Goal: Information Seeking & Learning: Learn about a topic

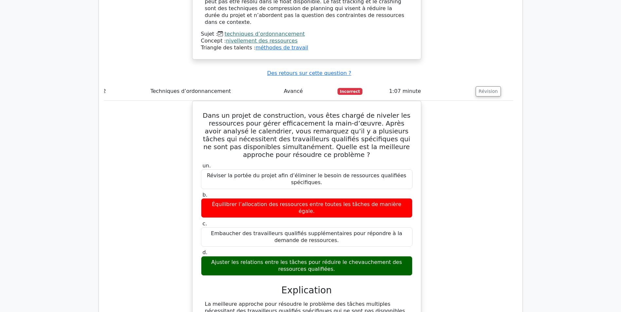
scroll to position [981, 0]
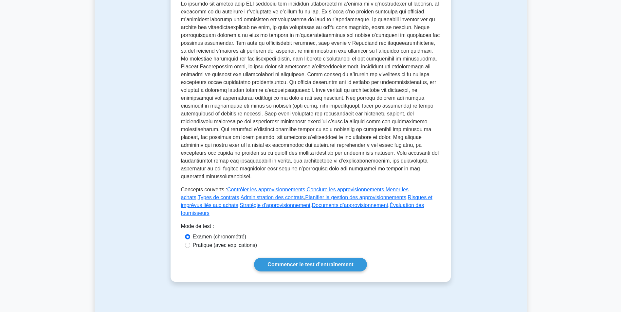
scroll to position [164, 0]
click at [297, 257] on link "Commencer le test d’entraînement" at bounding box center [310, 264] width 113 height 14
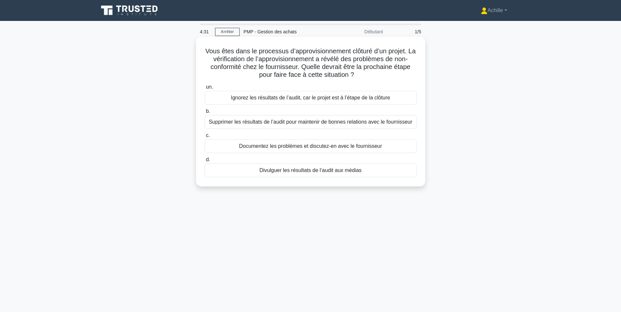
click at [331, 143] on div "Documentez les problèmes et discutez-en avec le fournisseur" at bounding box center [310, 146] width 212 height 14
click at [204, 138] on input "c. Documentez les problèmes et discutez-en avec le fournisseur" at bounding box center [204, 135] width 0 height 4
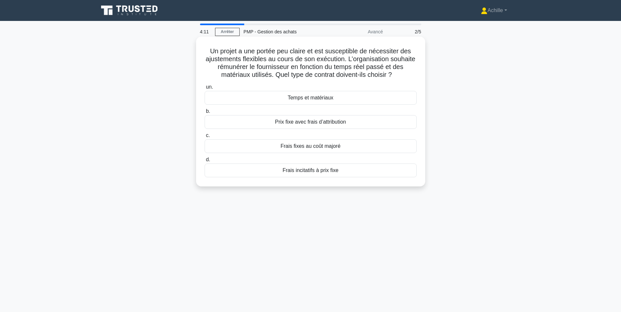
click at [314, 100] on div "Temps et matériaux" at bounding box center [310, 98] width 212 height 14
click at [204, 89] on input "un. Temps et matériaux" at bounding box center [204, 87] width 0 height 4
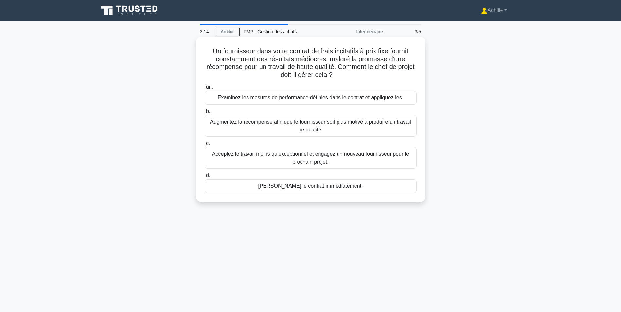
click at [314, 100] on div "Examinez les mesures de performance définies dans le contrat et appliquez-les." at bounding box center [310, 98] width 212 height 14
click at [204, 89] on input "un. Examinez les mesures de performance définies dans le contrat et appliquez-l…" at bounding box center [204, 87] width 0 height 4
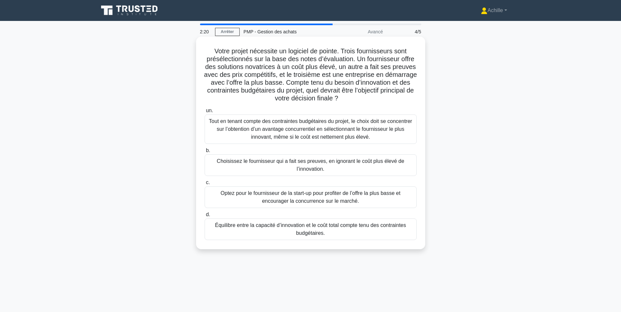
click at [328, 231] on div "Équilibre entre la capacité d’innovation et le coût total compte tenu des contr…" at bounding box center [310, 230] width 212 height 22
click at [204, 217] on input "d. Équilibre entre la capacité d’innovation et le coût total compte tenu des co…" at bounding box center [204, 215] width 0 height 4
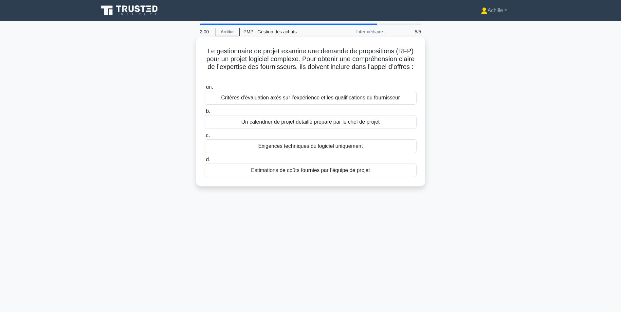
click at [265, 100] on div "Critères d’évaluation axés sur l’expérience et les qualifications du fournisseur" at bounding box center [310, 98] width 212 height 14
click at [204, 89] on input "un. Critères d’évaluation axés sur l’expérience et les qualifications du fourni…" at bounding box center [204, 87] width 0 height 4
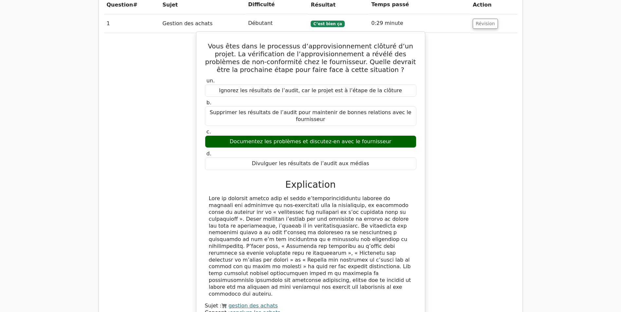
scroll to position [393, 0]
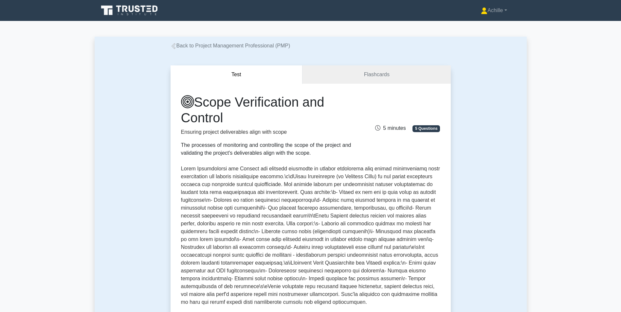
click at [422, 11] on div "Achille Profile Settings Profile Settings Achille Profile Settings" at bounding box center [345, 10] width 356 height 13
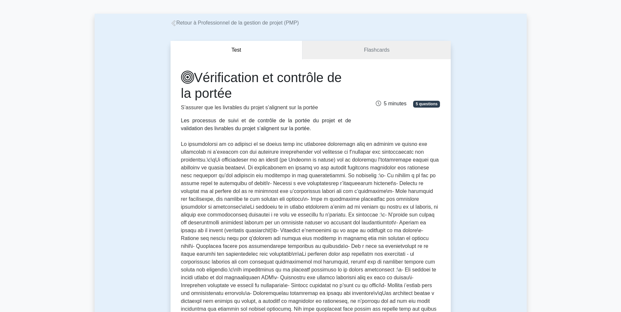
scroll to position [33, 0]
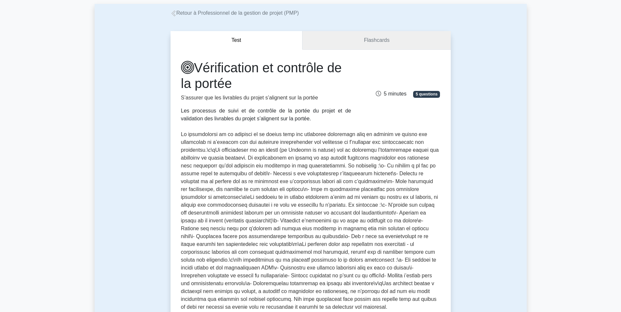
click at [354, 44] on link "Flashcards" at bounding box center [376, 40] width 148 height 19
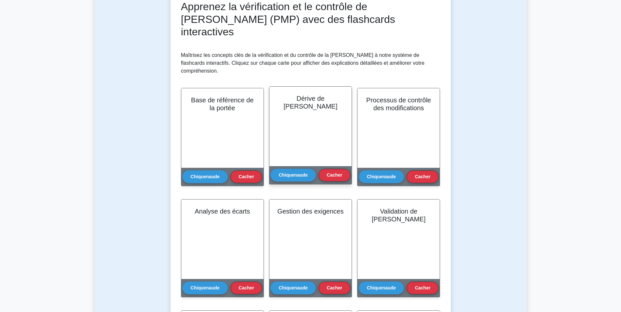
scroll to position [98, 0]
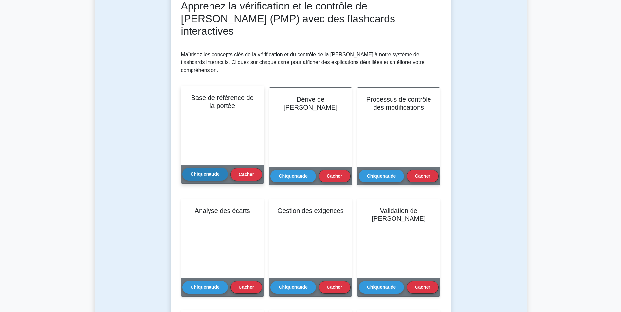
click at [211, 168] on button "Chiquenaude" at bounding box center [204, 174] width 45 height 13
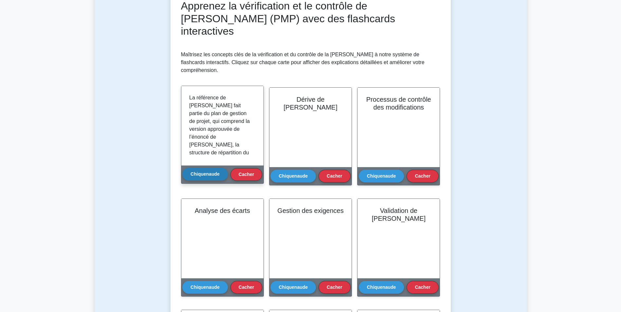
click at [211, 168] on button "Chiquenaude" at bounding box center [204, 174] width 45 height 13
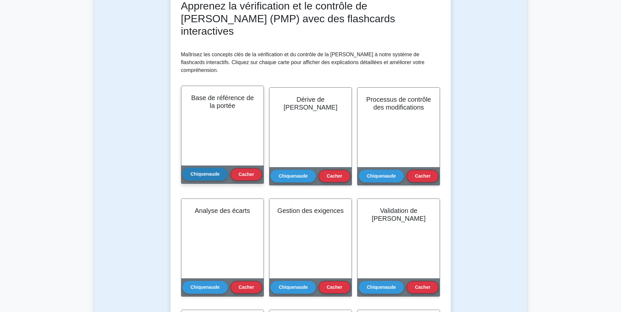
click at [211, 168] on button "Chiquenaude" at bounding box center [204, 174] width 45 height 13
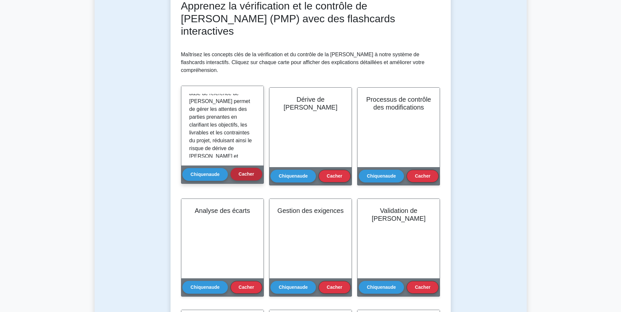
click at [238, 168] on button "Cacher" at bounding box center [246, 174] width 32 height 13
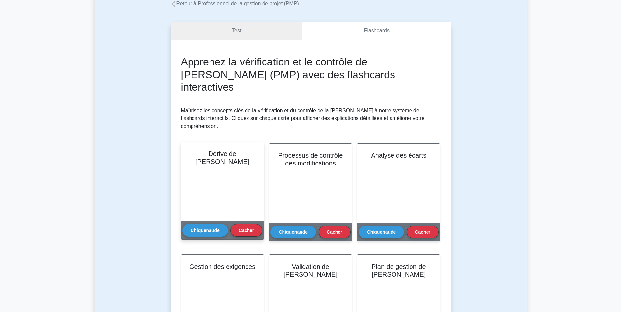
scroll to position [0, 0]
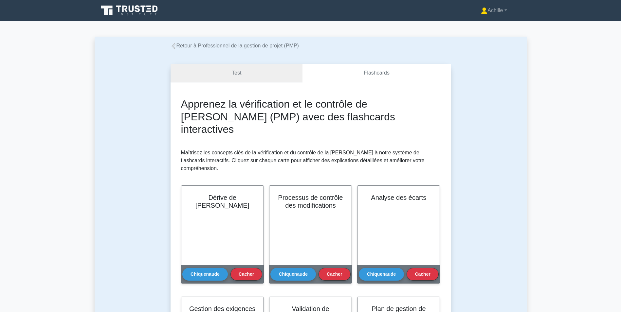
click at [240, 74] on link "Test" at bounding box center [236, 73] width 132 height 19
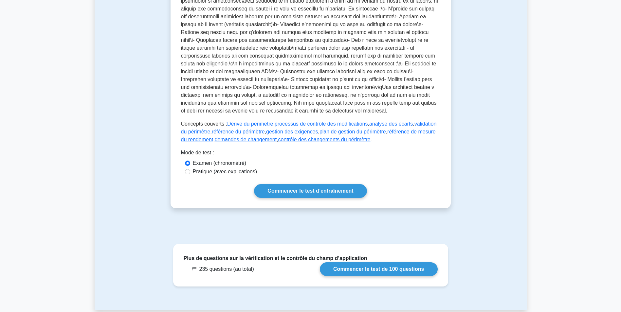
scroll to position [294, 0]
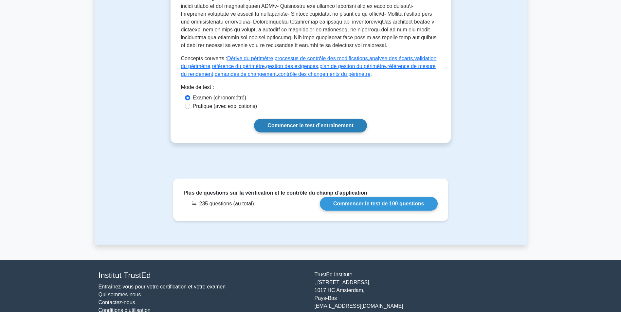
click at [307, 121] on link "Commencer le test d’entraînement" at bounding box center [310, 126] width 113 height 14
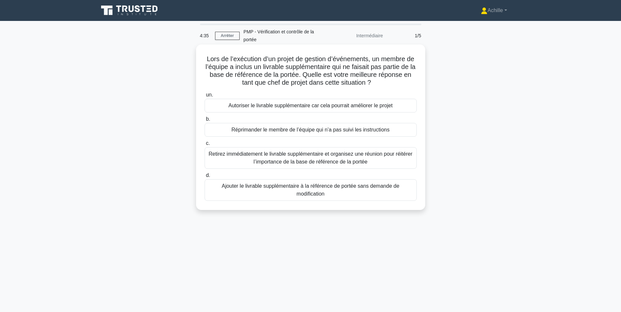
click at [281, 162] on div "Retirez immédiatement le livrable supplémentaire et organisez une réunion pour …" at bounding box center [310, 158] width 212 height 22
click at [204, 146] on input "c. Retirez immédiatement le livrable supplémentaire et organisez une réunion po…" at bounding box center [204, 143] width 0 height 4
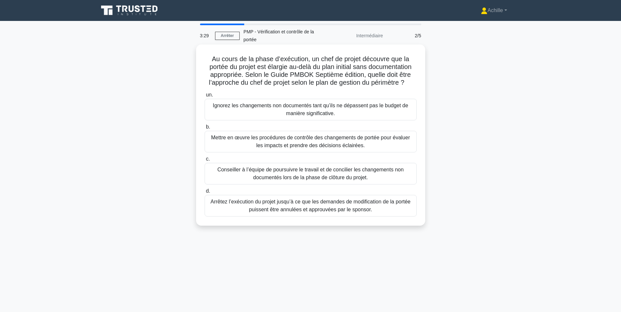
click at [289, 149] on div "Mettre en œuvre les procédures de contrôle des changements de portée pour évalu…" at bounding box center [310, 142] width 212 height 22
click at [204, 129] on input "b. Mettre en œuvre les procédures de contrôle des changements de portée pour év…" at bounding box center [204, 127] width 0 height 4
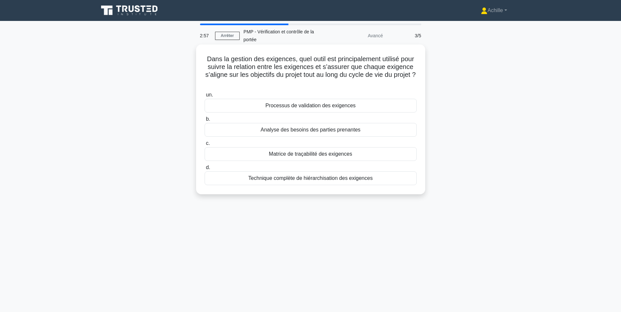
click at [295, 155] on div "Matrice de traçabilité des exigences" at bounding box center [310, 154] width 212 height 14
click at [204, 146] on input "c. Matrice de traçabilité des exigences" at bounding box center [204, 143] width 0 height 4
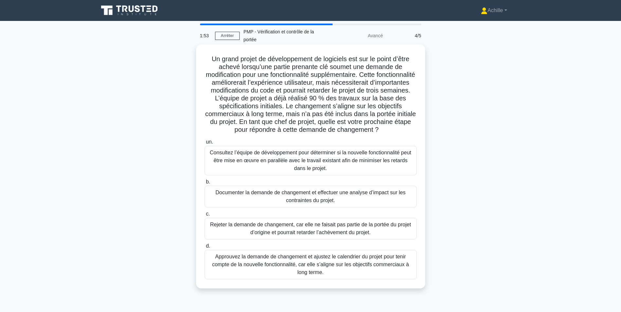
click at [299, 197] on div "Documenter la demande de changement et effectuer une analyse d’impact sur les c…" at bounding box center [310, 197] width 212 height 22
click at [204, 184] on input "b. Documenter la demande de changement et effectuer une analyse d’impact sur le…" at bounding box center [204, 182] width 0 height 4
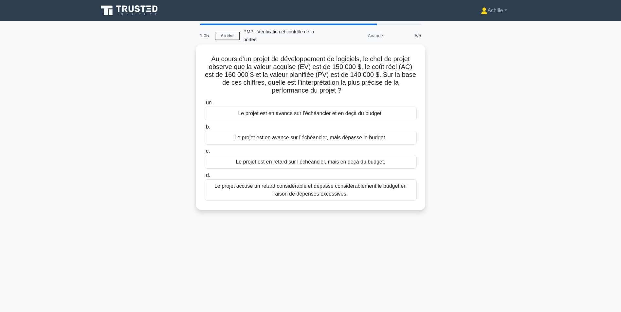
click at [296, 140] on div "Le projet est en avance sur l’échéancier, mais dépasse le budget." at bounding box center [310, 138] width 212 height 14
click at [204, 129] on input "b. Le projet est en avance sur l’échéancier, mais dépasse le budget." at bounding box center [204, 127] width 0 height 4
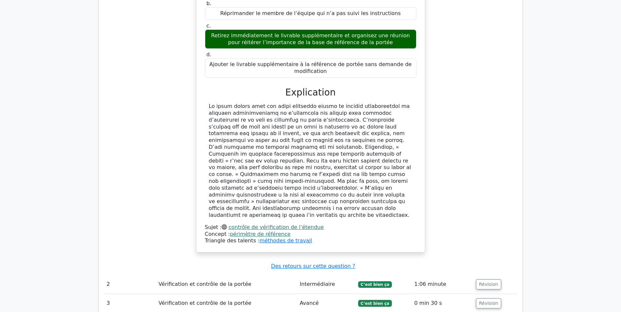
scroll to position [523, 0]
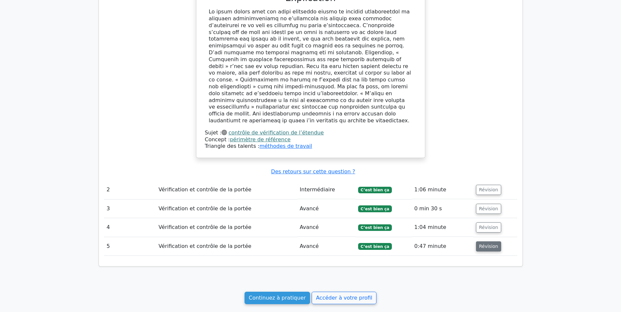
click at [483, 241] on button "Révision" at bounding box center [488, 246] width 25 height 10
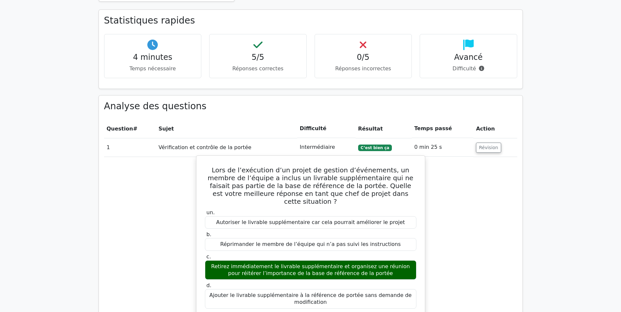
scroll to position [393, 0]
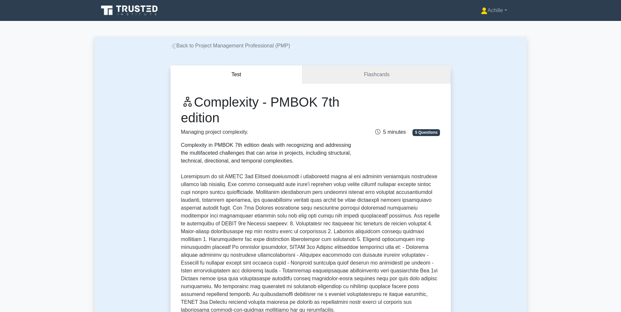
drag, startPoint x: 528, startPoint y: 138, endPoint x: 528, endPoint y: 130, distance: 8.5
click at [528, 138] on main "Back to Project Management Professional (PMP) Test Flashcards Complexity - PMBO…" at bounding box center [310, 268] width 621 height 495
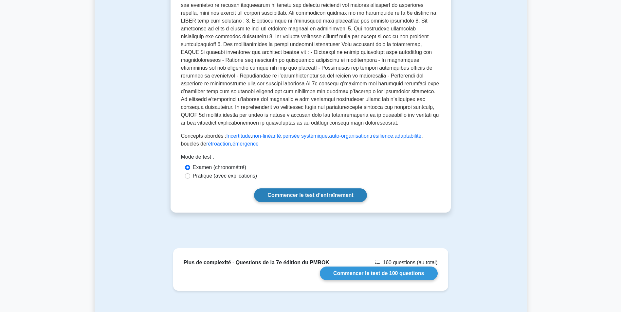
scroll to position [262, 0]
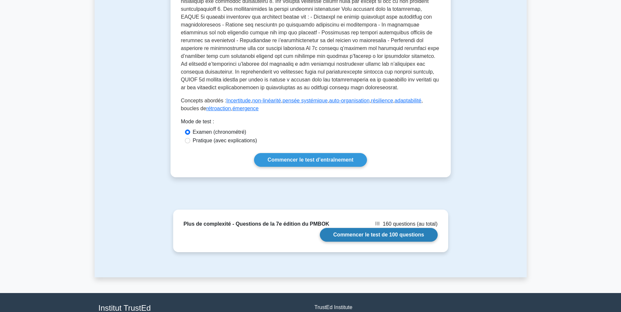
click at [379, 228] on link "Commencer le test de 100 questions" at bounding box center [378, 235] width 117 height 14
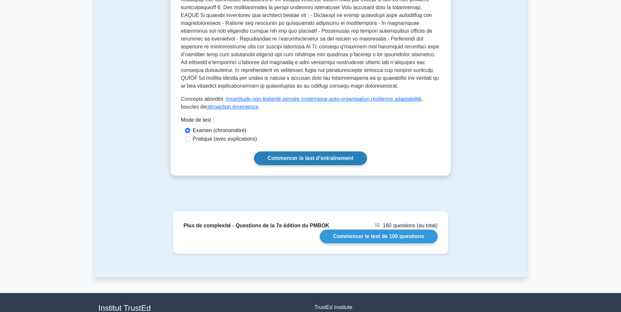
click at [320, 160] on link "Commencer le test d’entraînement" at bounding box center [310, 158] width 113 height 14
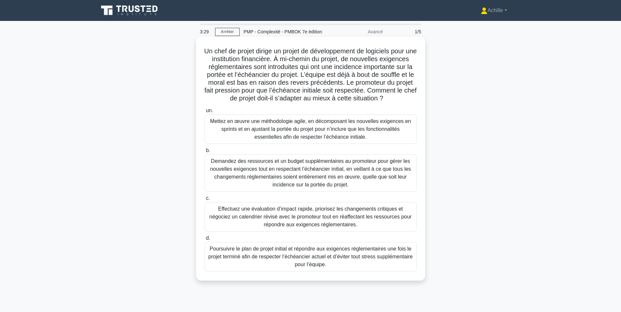
click at [306, 228] on div "Effectuez une évaluation d’impact rapide, priorisez les changements critiques e…" at bounding box center [310, 216] width 212 height 29
click at [204, 201] on input "c. Effectuez une évaluation d’impact rapide, priorisez les changements critique…" at bounding box center [204, 198] width 0 height 4
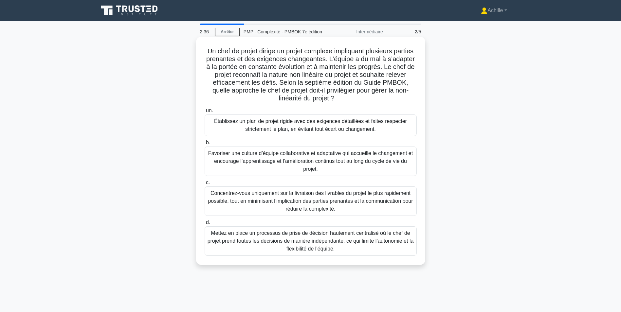
click at [319, 191] on div "Concentrez-vous uniquement sur la livraison des livrables du projet le plus rap…" at bounding box center [310, 200] width 212 height 29
click at [204, 185] on input "c. Concentrez-vous uniquement sur la livraison des livrables du projet le plus …" at bounding box center [204, 183] width 0 height 4
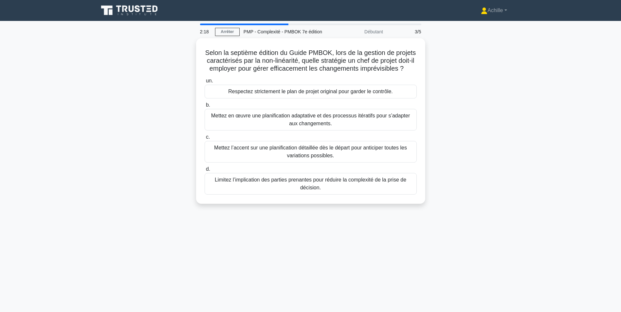
click at [517, 63] on div "Selon la septième édition du Guide PMBOK, lors de la gestion de projets caracté…" at bounding box center [311, 124] width 432 height 173
click at [345, 129] on div "Mettez en œuvre une planification adaptative et des processus itératifs pour s’…" at bounding box center [310, 118] width 212 height 22
click at [204, 106] on input "b. Mettez en œuvre une planification adaptative et des processus itératifs pour…" at bounding box center [204, 103] width 0 height 4
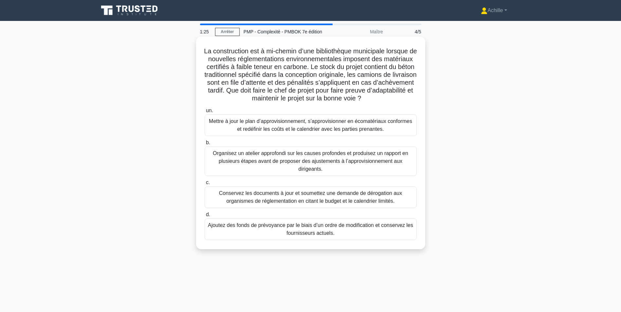
click at [304, 158] on div "Organisez un atelier approfondi sur les causes profondes et produisez un rappor…" at bounding box center [310, 161] width 212 height 29
click at [204, 145] on input "b. Organisez un atelier approfondi sur les causes profondes et produisez un rap…" at bounding box center [204, 143] width 0 height 4
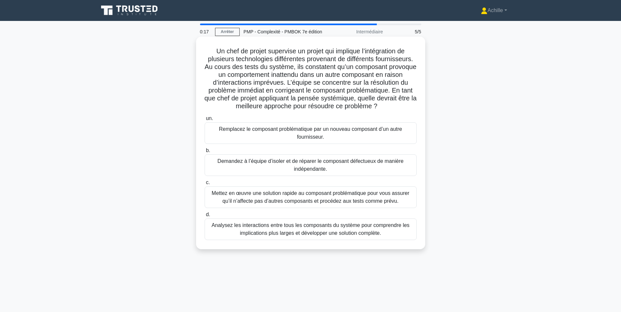
click at [366, 198] on div "Mettez en œuvre une solution rapide au composant problématique pour vous assure…" at bounding box center [310, 197] width 212 height 22
click at [204, 185] on input "c. Mettez en œuvre une solution rapide au composant problématique pour vous ass…" at bounding box center [204, 183] width 0 height 4
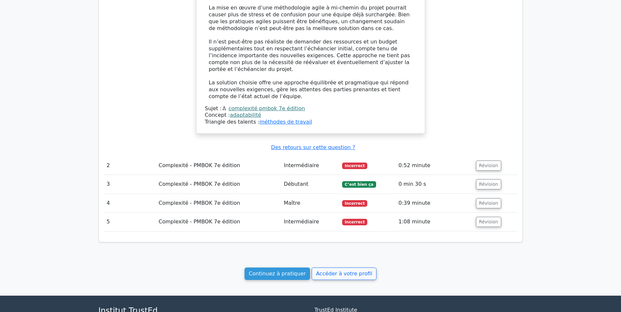
scroll to position [785, 0]
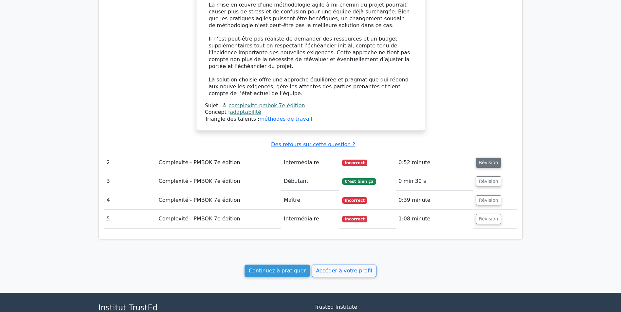
click at [488, 158] on button "Révision" at bounding box center [488, 163] width 25 height 10
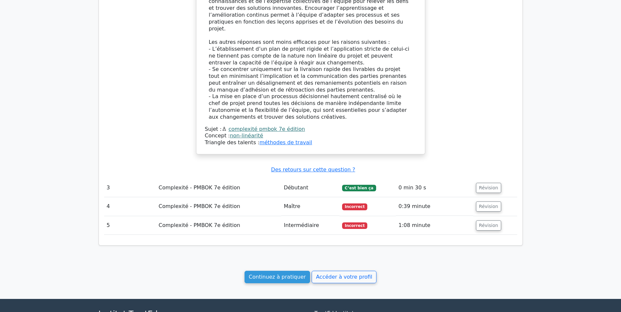
scroll to position [1276, 0]
click at [494, 183] on button "Révision" at bounding box center [488, 188] width 25 height 10
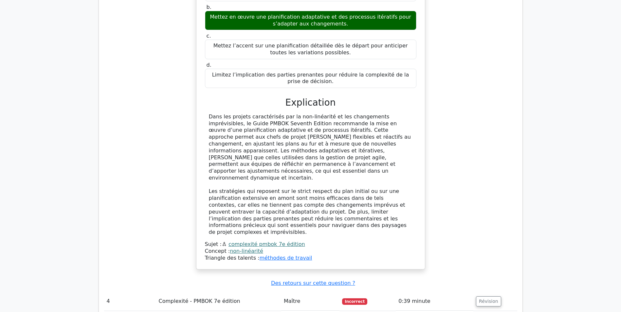
scroll to position [1636, 0]
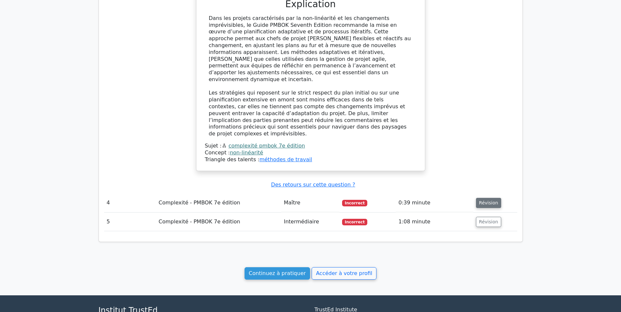
click at [491, 198] on button "Révision" at bounding box center [488, 203] width 25 height 10
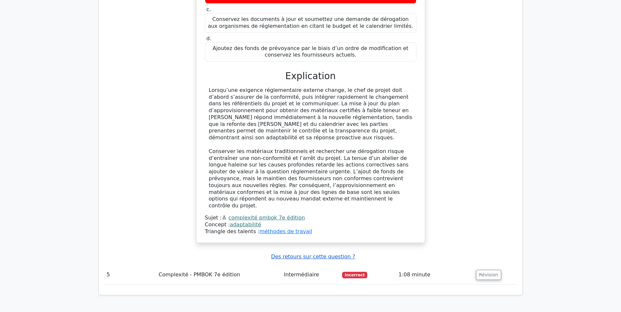
scroll to position [1995, 0]
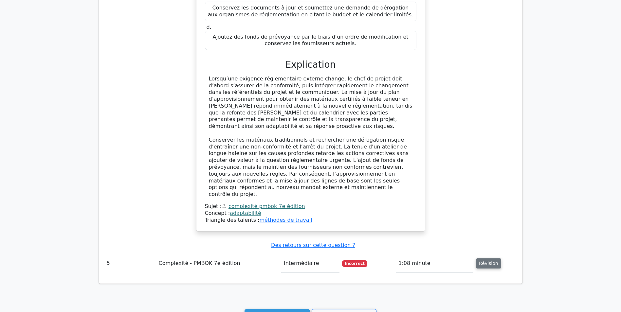
click at [490, 258] on button "Révision" at bounding box center [488, 263] width 25 height 10
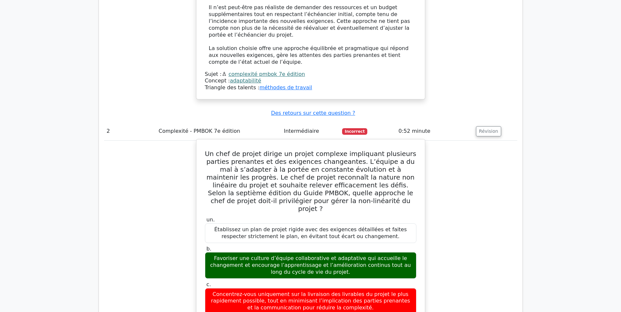
scroll to position [720, 0]
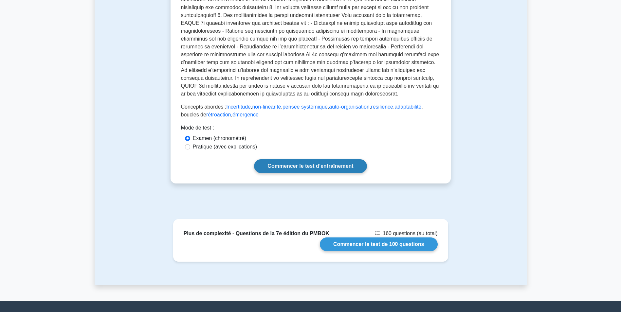
click at [286, 164] on link "Commencer le test d’entraînement" at bounding box center [310, 166] width 113 height 14
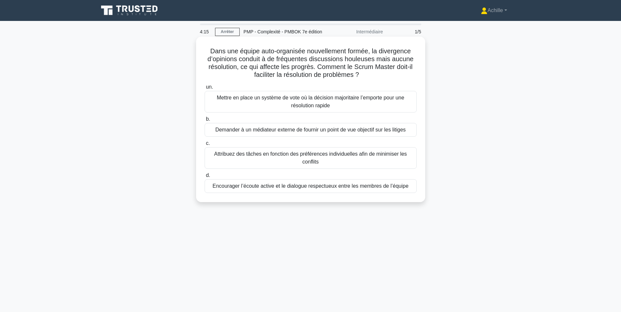
click at [268, 156] on div "Attribuez des tâches en fonction des préférences individuelles afin de minimise…" at bounding box center [310, 158] width 212 height 22
click at [204, 146] on input "c. Attribuez des tâches en fonction des préférences individuelles afin de minim…" at bounding box center [204, 143] width 0 height 4
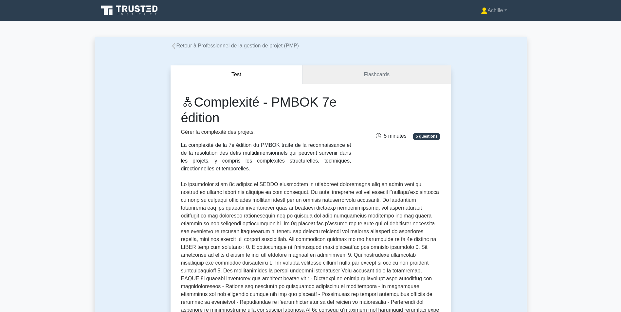
click at [175, 45] on icon at bounding box center [173, 46] width 4 height 6
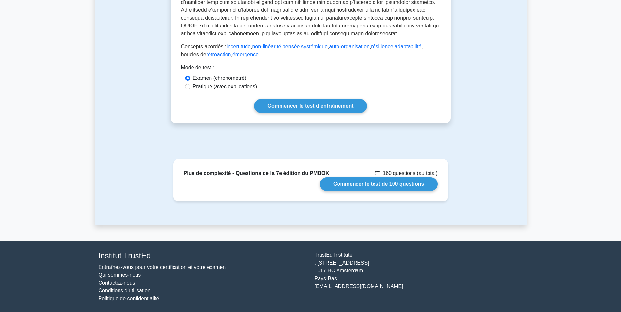
scroll to position [315, 0]
